Goal: Use online tool/utility

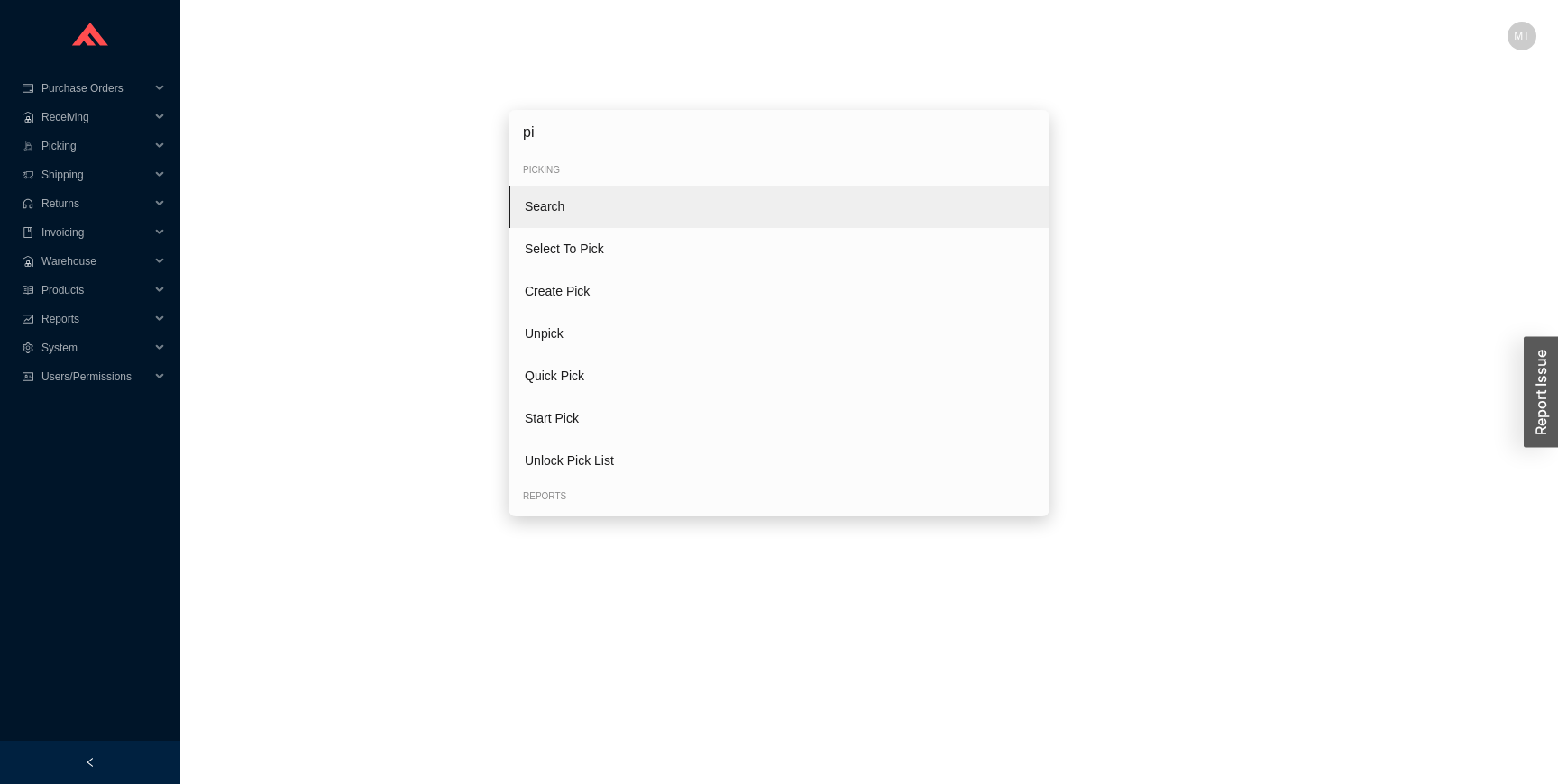
type input "pic"
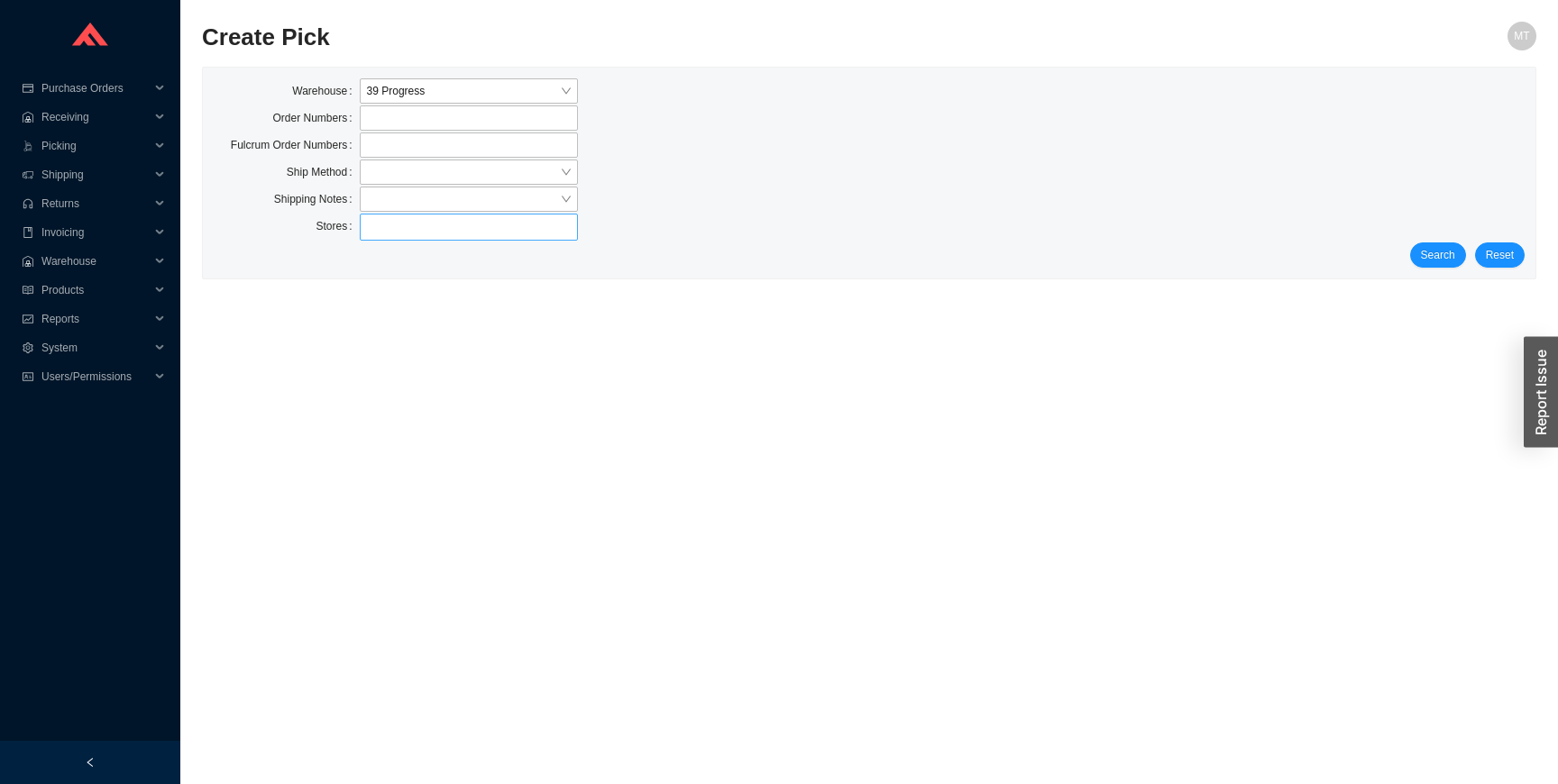
click at [402, 229] on div at bounding box center [469, 226] width 211 height 25
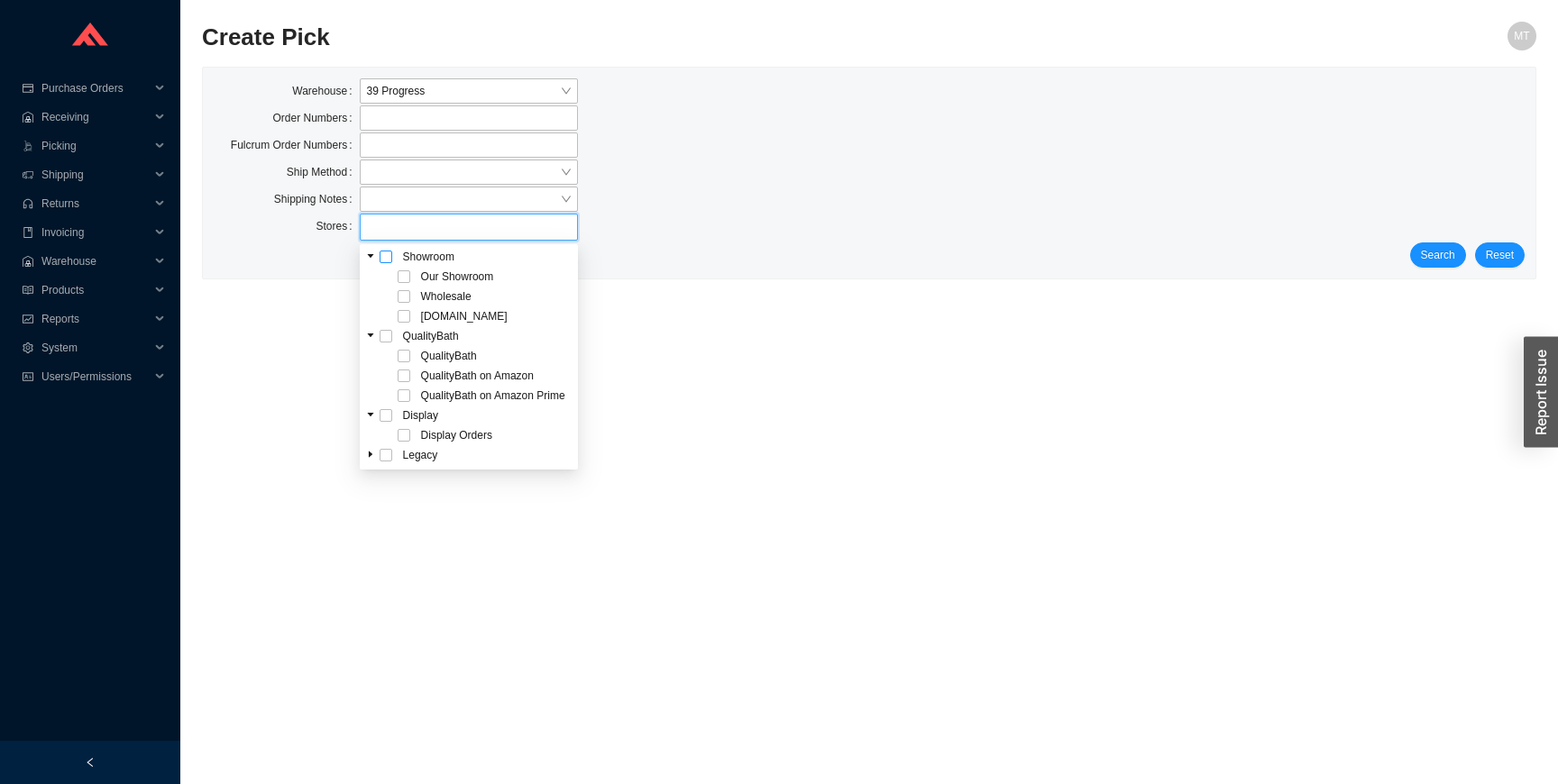
click at [380, 260] on span at bounding box center [385, 257] width 13 height 13
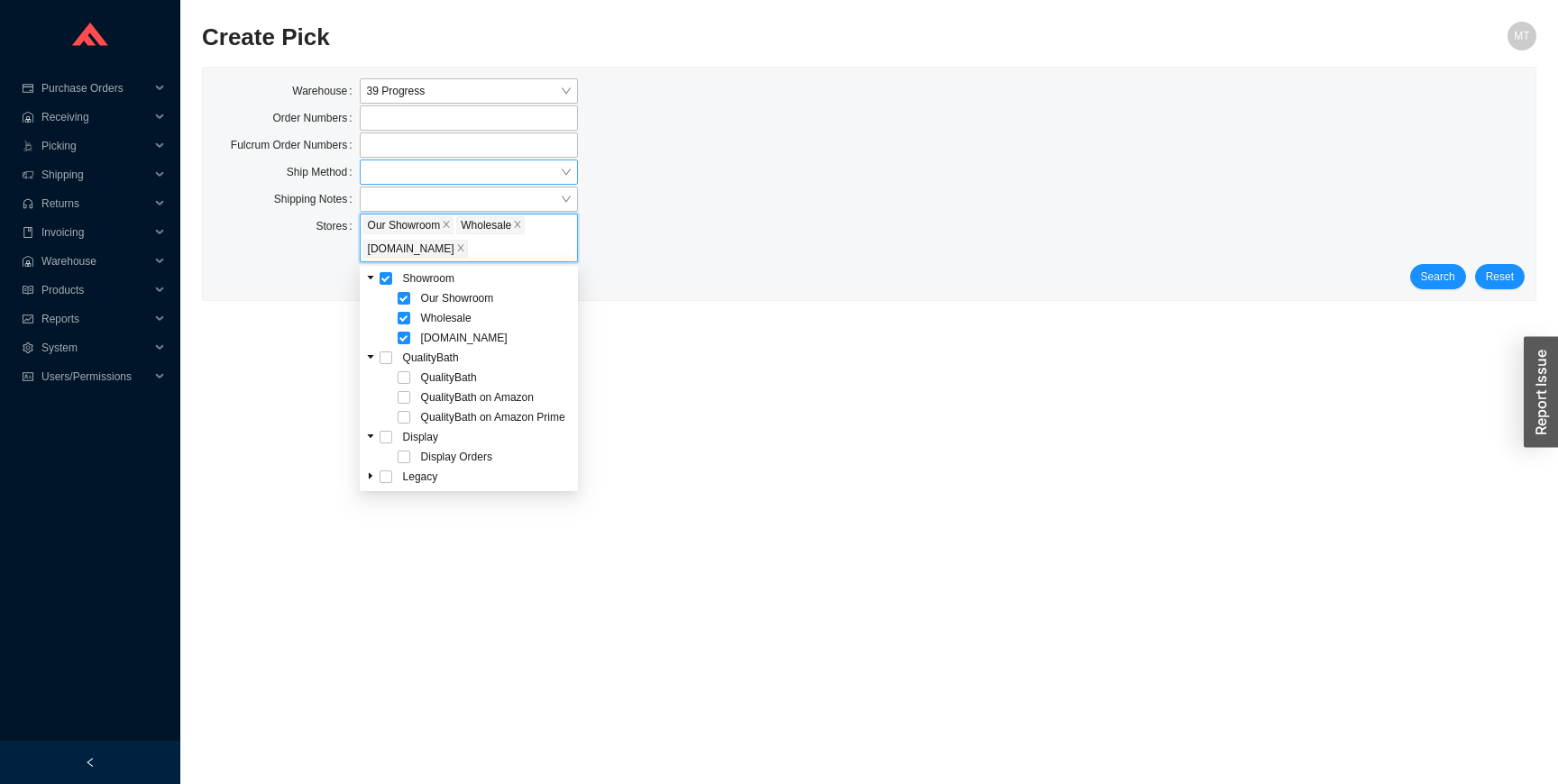
click at [397, 176] on input "search" at bounding box center [464, 172] width 193 height 24
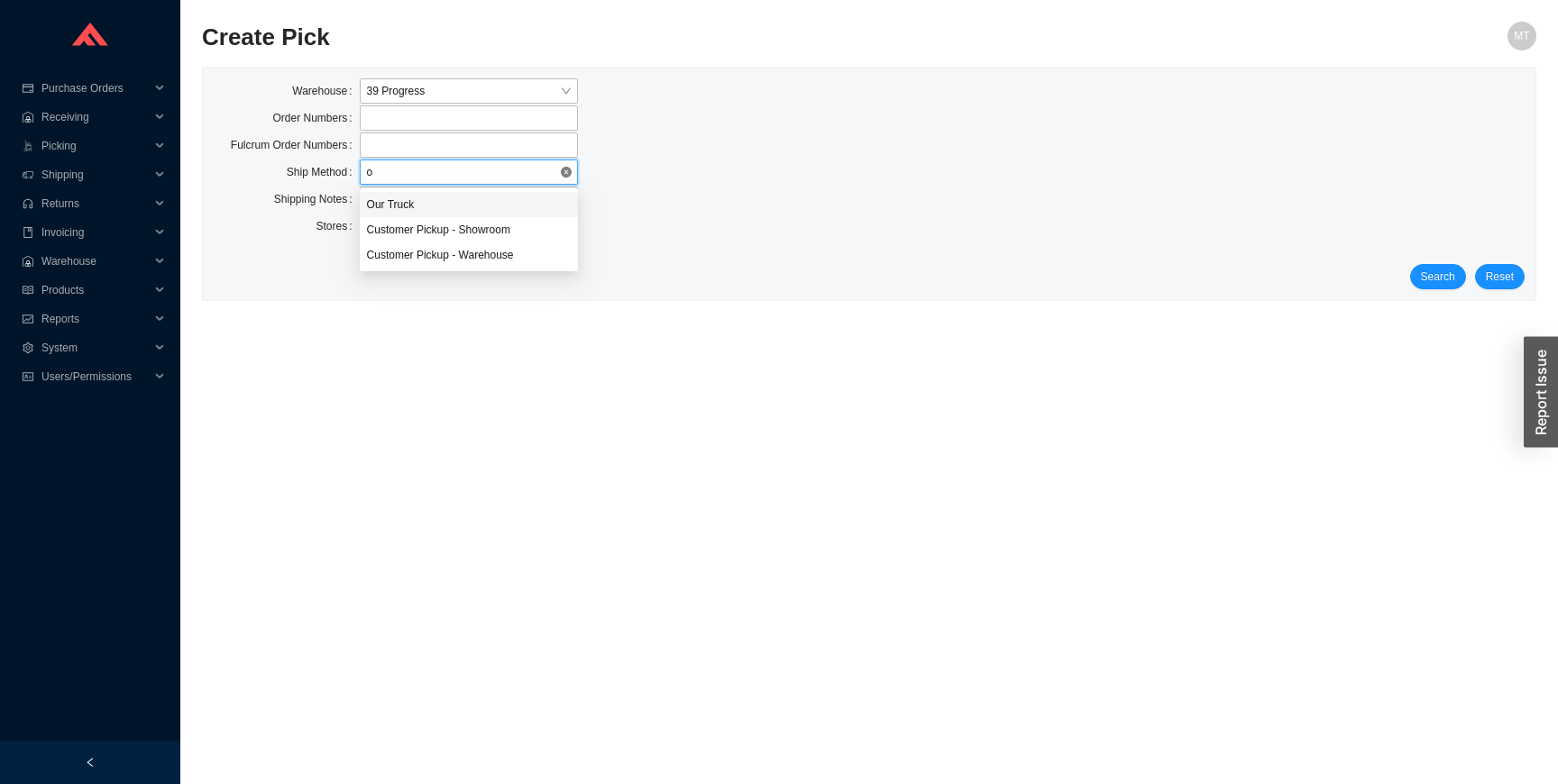
type input "ou"
click at [1424, 283] on span "Search" at bounding box center [1438, 277] width 34 height 18
